Goal: Information Seeking & Learning: Learn about a topic

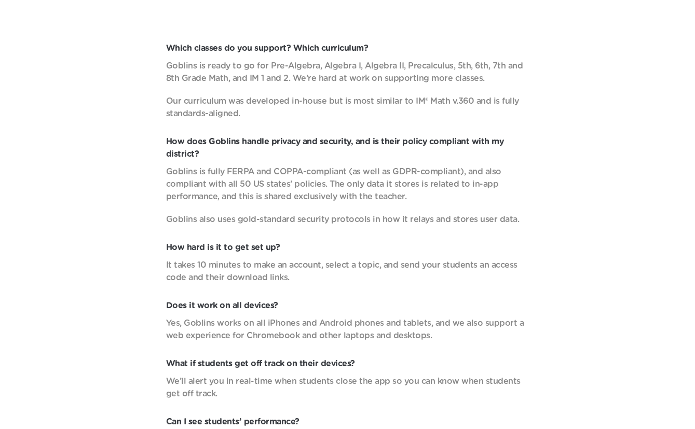
scroll to position [3614, 0]
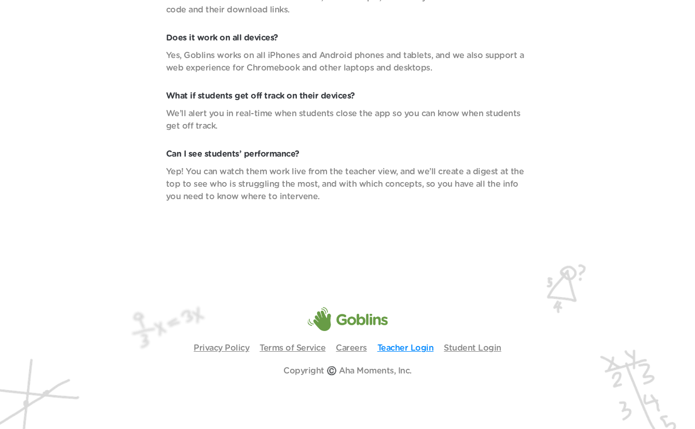
click at [398, 346] on link "Teacher Login" at bounding box center [406, 348] width 57 height 8
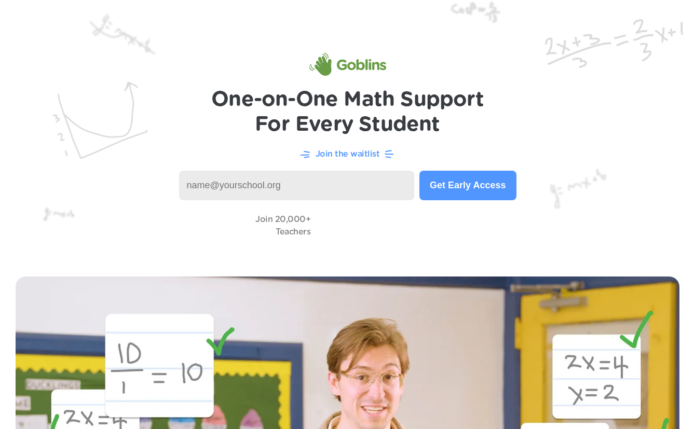
click at [346, 71] on img at bounding box center [348, 64] width 77 height 23
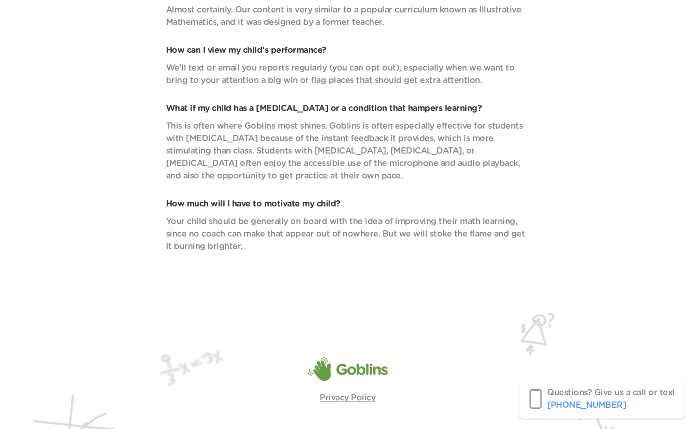
scroll to position [4309, 0]
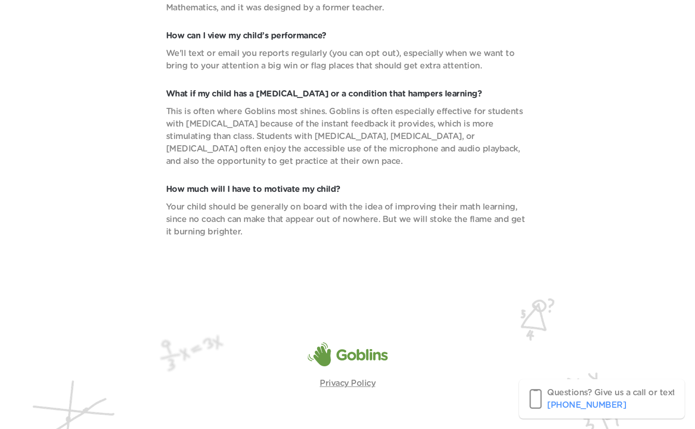
drag, startPoint x: 529, startPoint y: 149, endPoint x: 174, endPoint y: 88, distance: 360.4
copy div "hat if my child has a learning disability or a condition that hampers learning?…"
click at [487, 183] on p "How much will I have to motivate my child?" at bounding box center [348, 189] width 364 height 12
